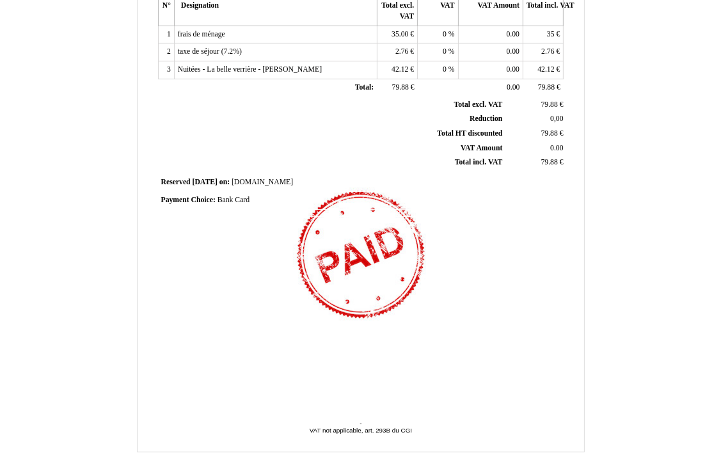
scroll to position [299, 0]
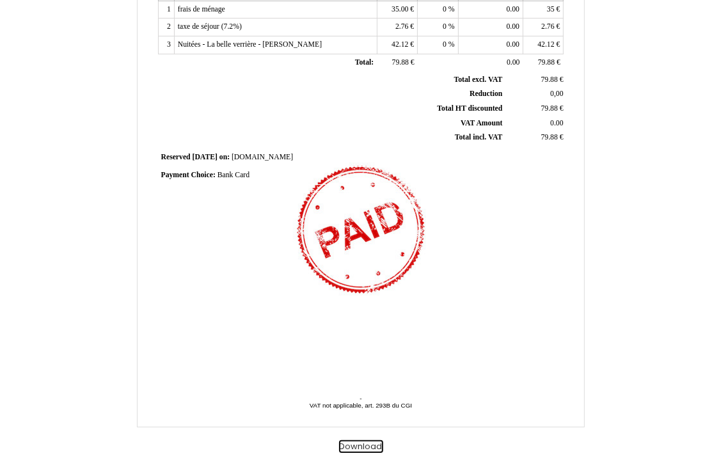
click at [355, 448] on button "Download" at bounding box center [361, 446] width 44 height 13
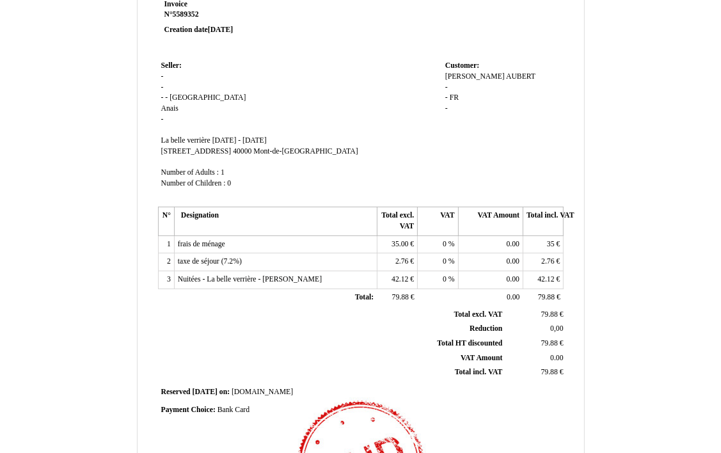
scroll to position [0, 0]
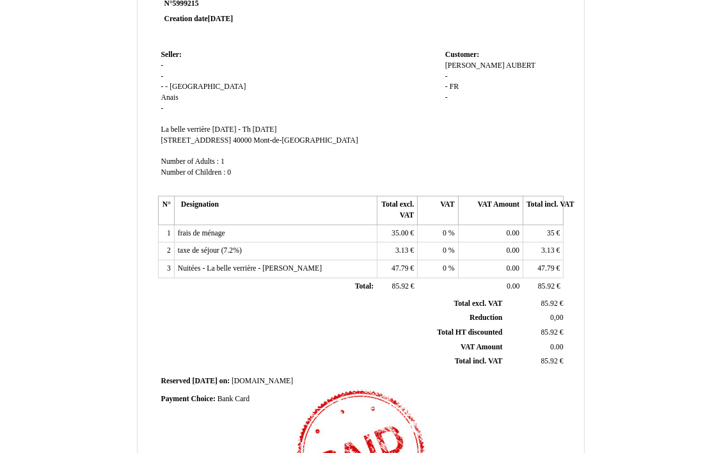
scroll to position [299, 0]
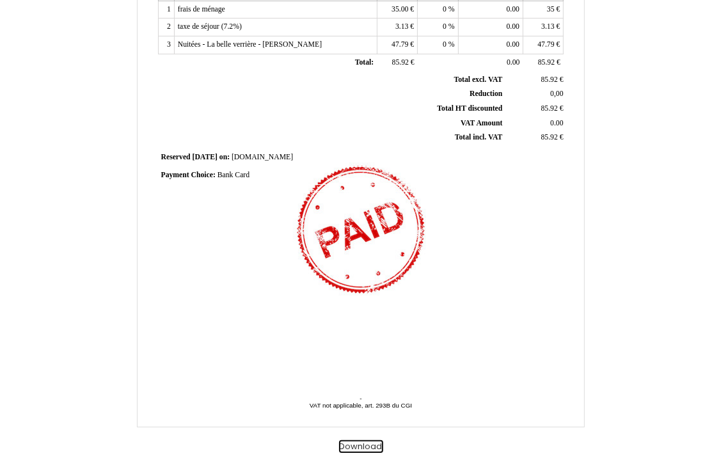
click at [360, 445] on button "Download" at bounding box center [361, 446] width 44 height 13
